Goal: Navigation & Orientation: Understand site structure

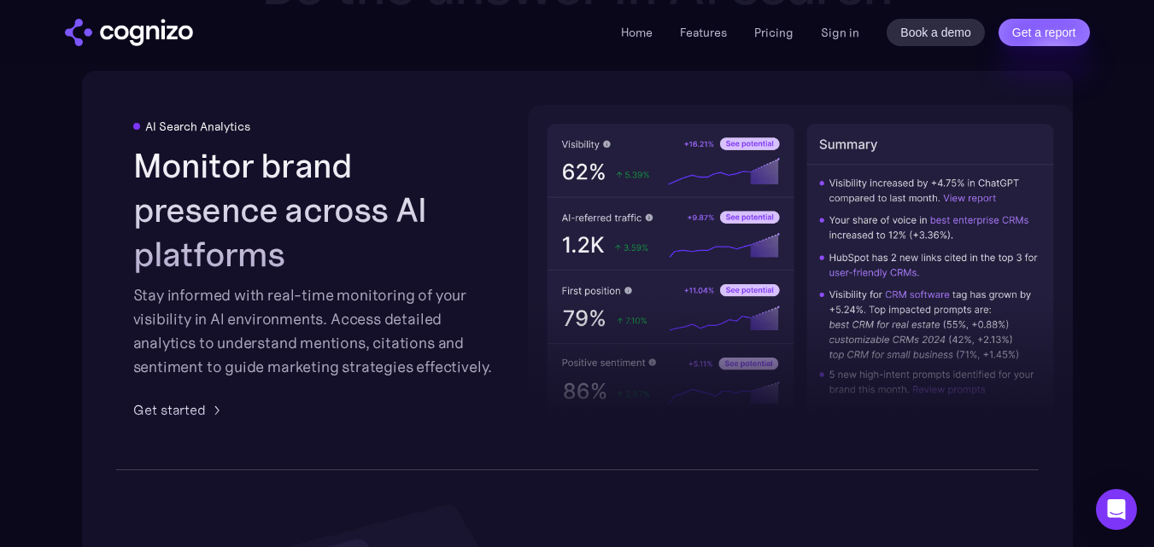
scroll to position [1724, 0]
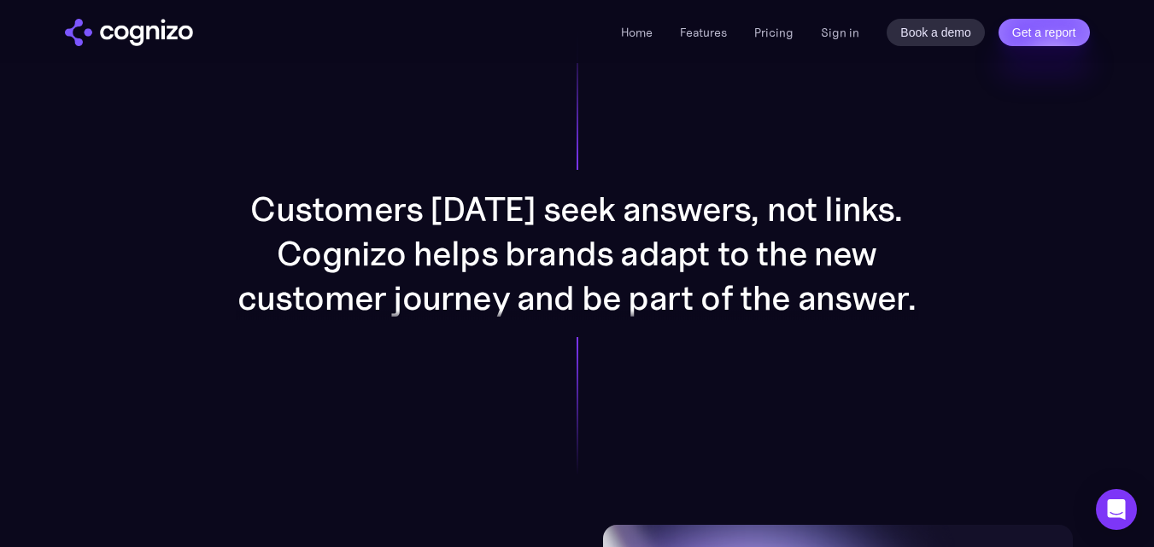
click at [95, 182] on div "Customers [DATE] seek answers, not links. Cognizo helps brands adapt to the new…" at bounding box center [577, 253] width 991 height 543
click at [719, 34] on link "Features" at bounding box center [703, 32] width 47 height 15
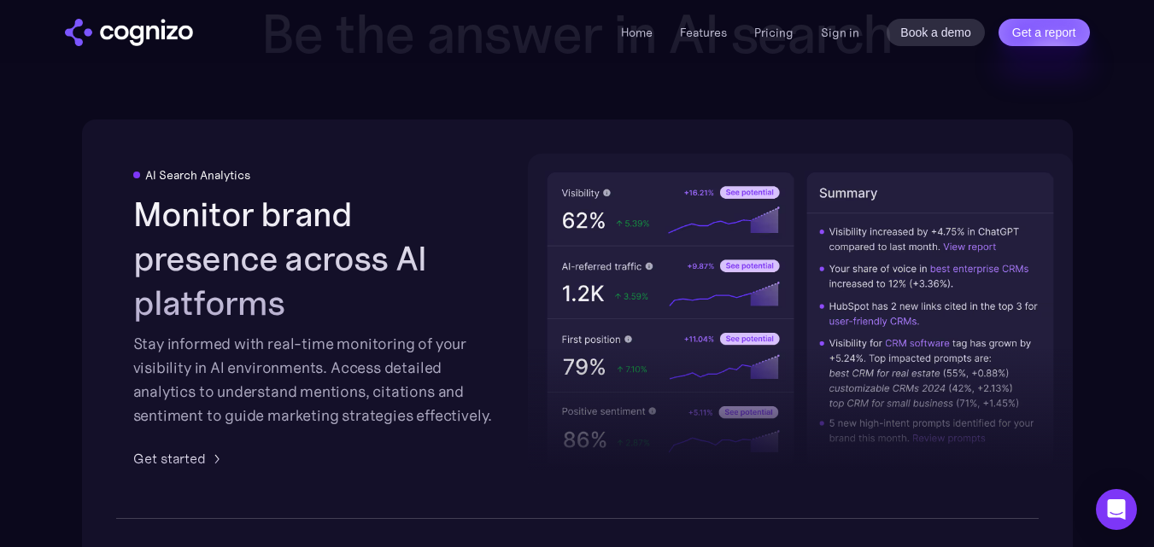
scroll to position [3045, 0]
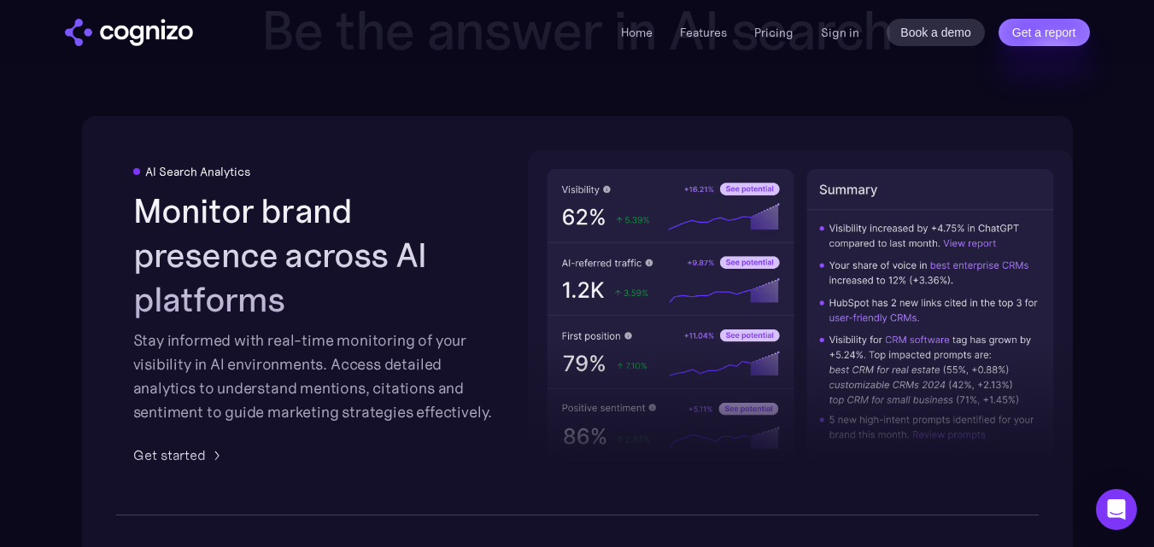
click at [781, 40] on li "Pricing" at bounding box center [773, 32] width 39 height 20
click at [781, 35] on link "Pricing" at bounding box center [773, 32] width 39 height 15
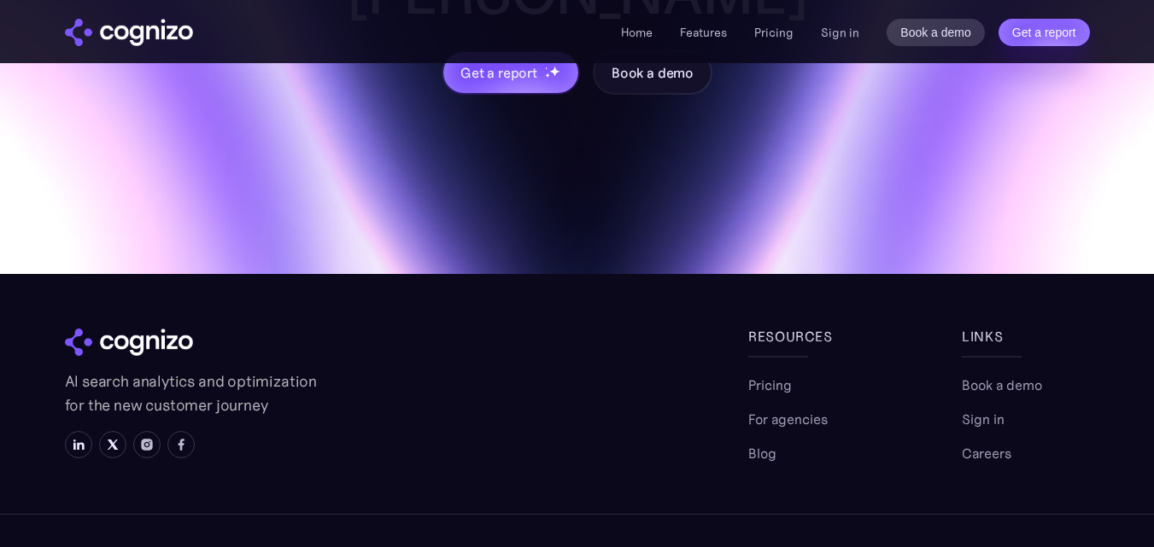
scroll to position [5817, 0]
click at [764, 443] on link "Blog" at bounding box center [762, 453] width 28 height 20
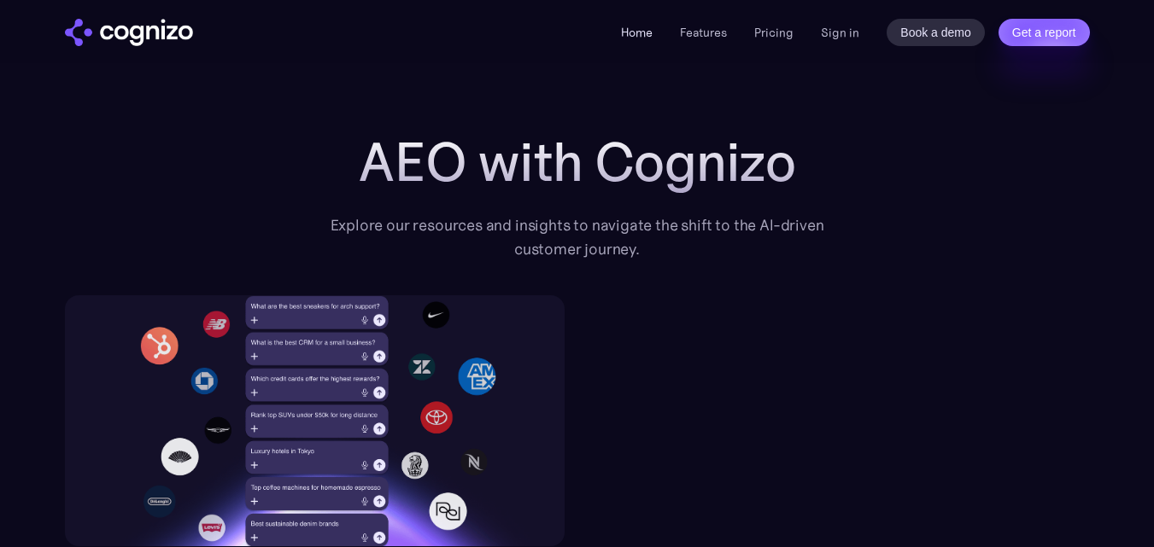
click at [641, 34] on link "Home" at bounding box center [637, 32] width 32 height 15
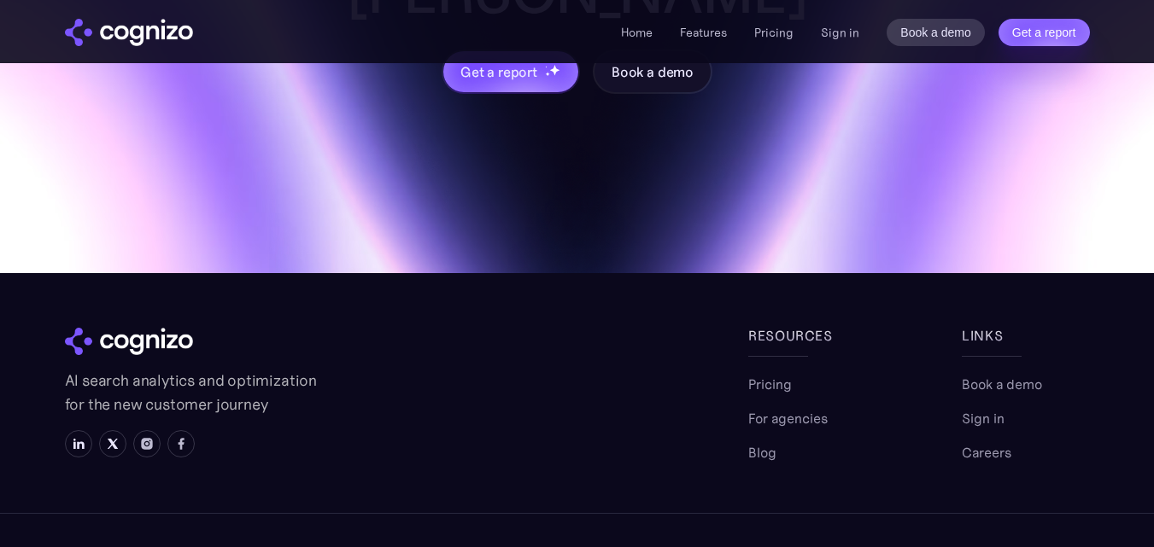
scroll to position [7360, 0]
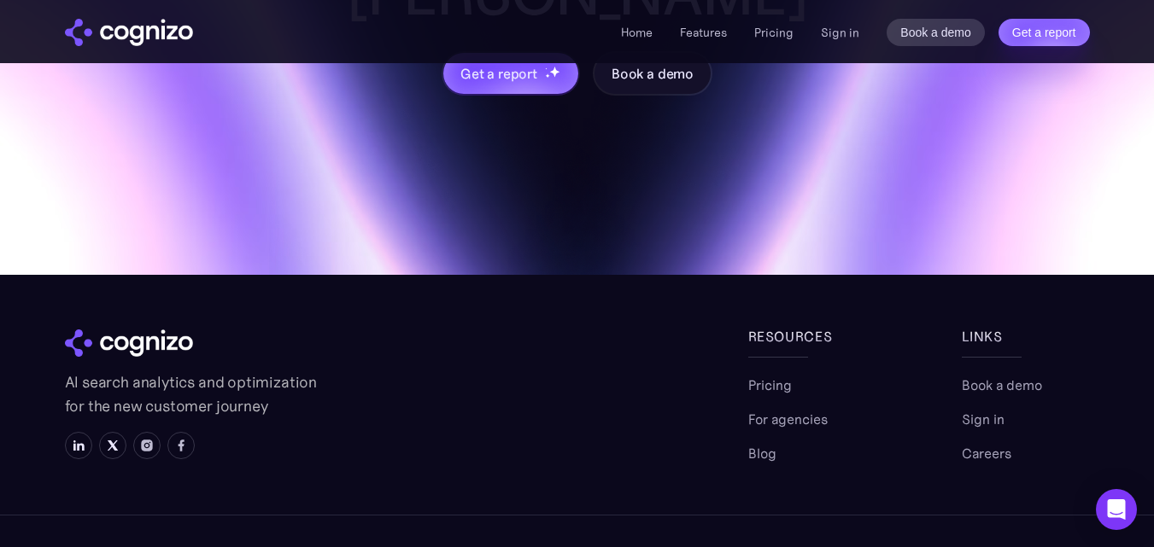
drag, startPoint x: 770, startPoint y: 386, endPoint x: 591, endPoint y: 399, distance: 179.0
click at [768, 443] on link "Blog" at bounding box center [762, 453] width 28 height 20
